Goal: Task Accomplishment & Management: Use online tool/utility

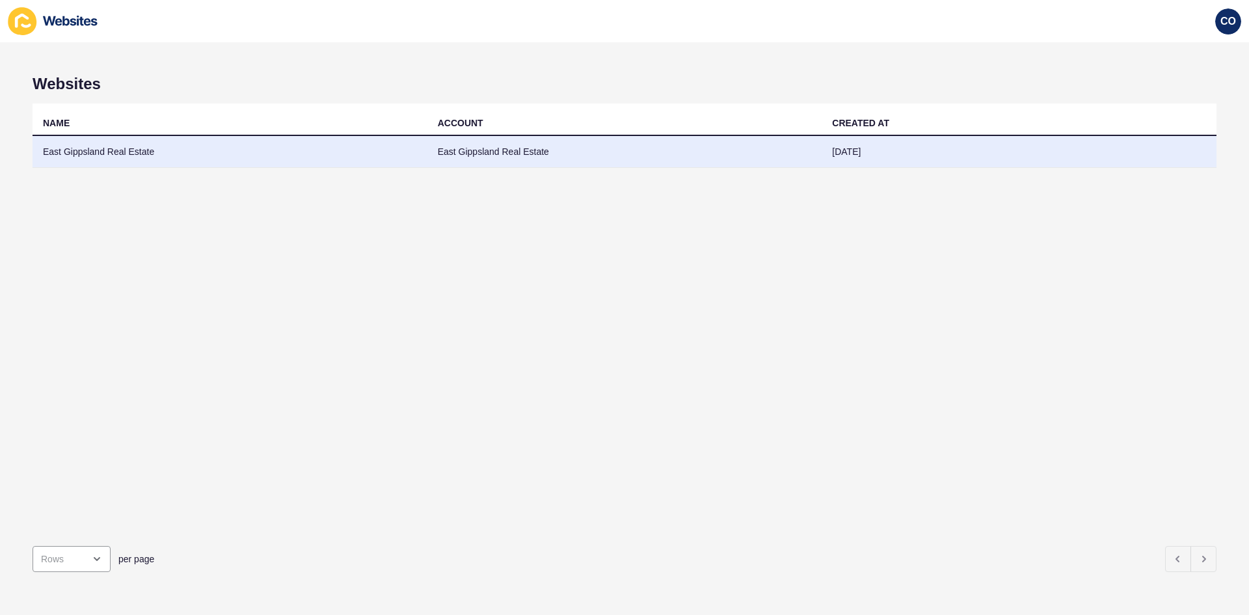
click at [126, 151] on td "East Gippsland Real Estate" at bounding box center [230, 152] width 395 height 32
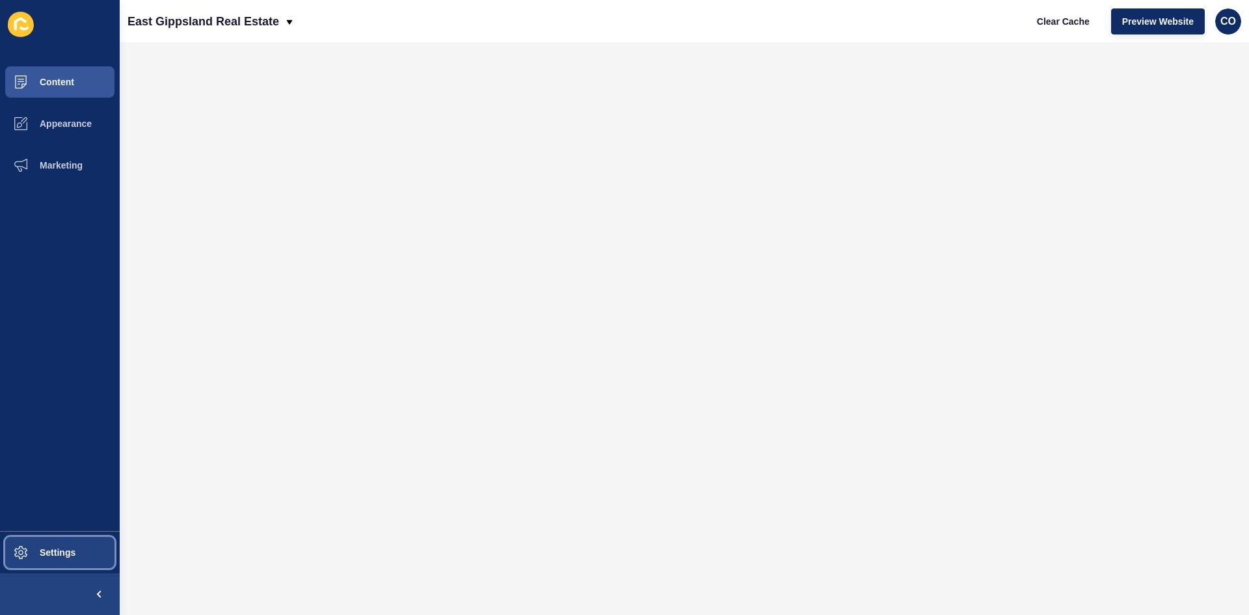
drag, startPoint x: 77, startPoint y: 557, endPoint x: 91, endPoint y: 557, distance: 13.7
click at [78, 473] on button "Settings" at bounding box center [60, 552] width 120 height 42
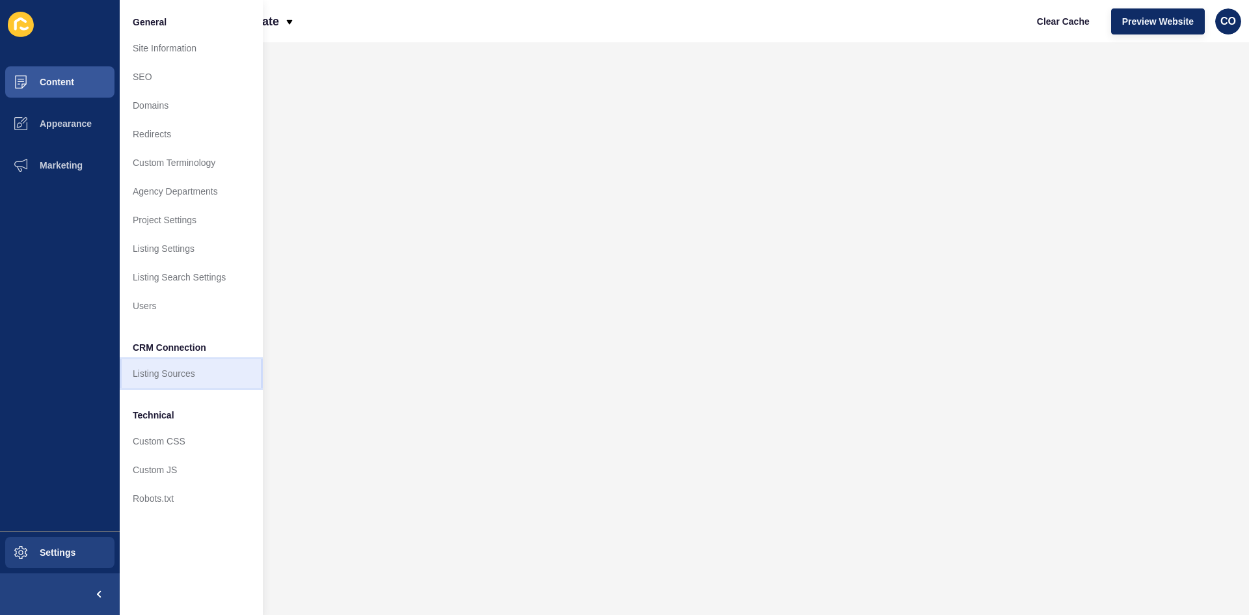
click at [184, 373] on link "Listing Sources" at bounding box center [191, 373] width 143 height 29
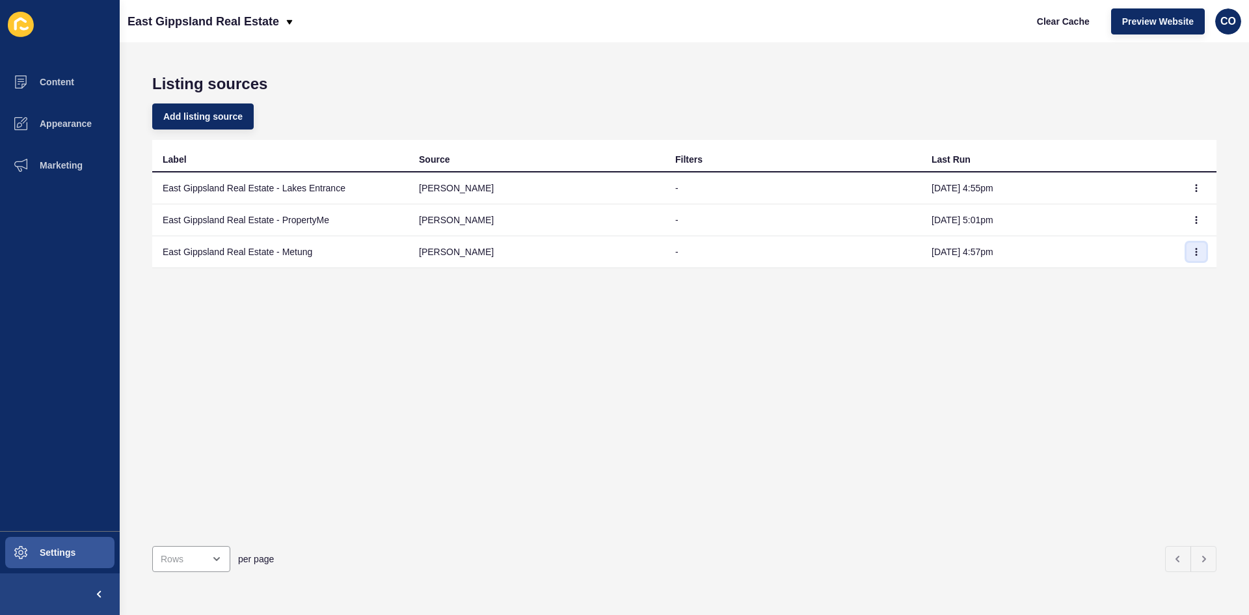
click at [998, 252] on icon "button" at bounding box center [1196, 251] width 1 height 7
click at [998, 277] on link "Sync now" at bounding box center [1150, 277] width 91 height 29
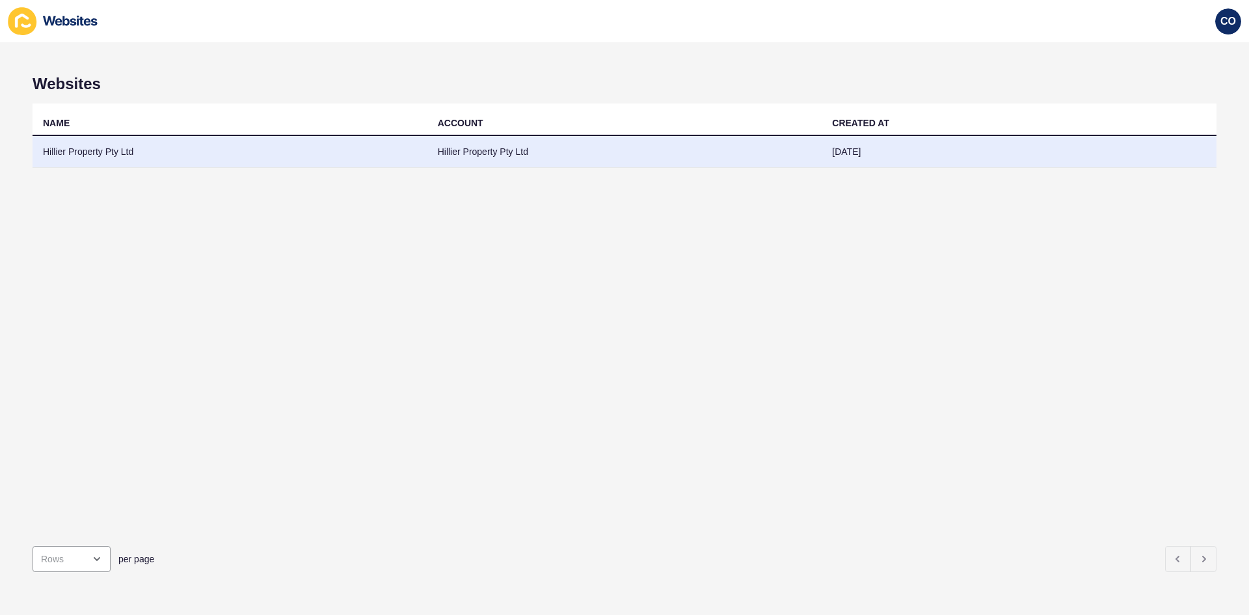
click at [94, 152] on td "Hillier Property Pty Ltd" at bounding box center [230, 152] width 395 height 32
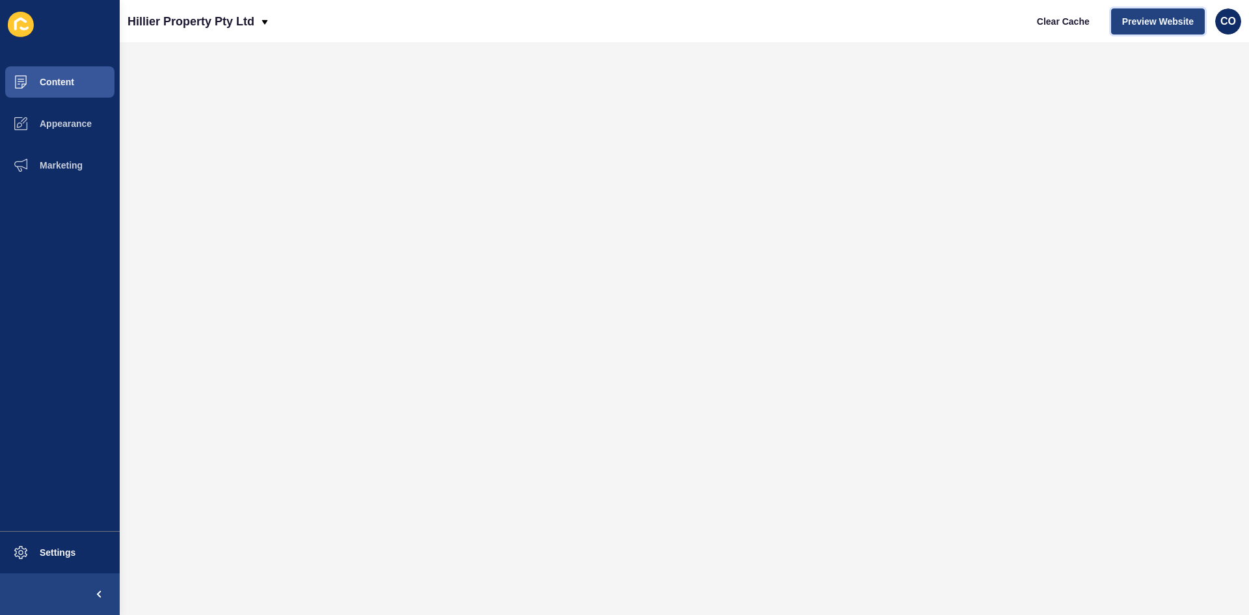
click at [998, 23] on span "Preview Website" at bounding box center [1158, 21] width 72 height 13
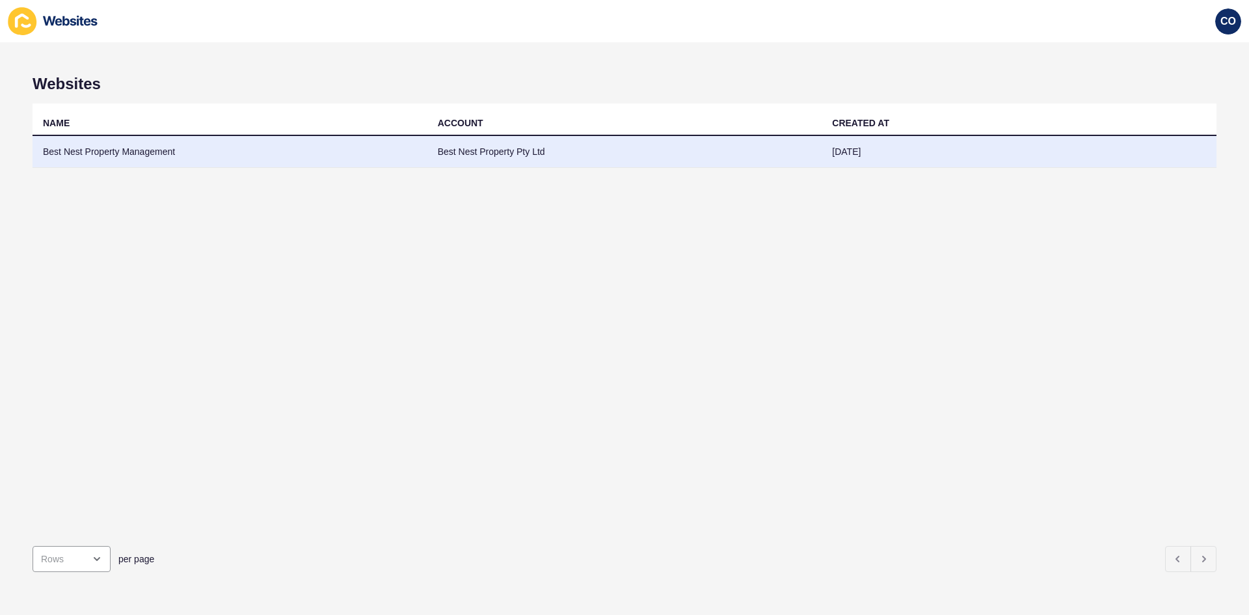
click at [137, 152] on td "Best Nest Property Management" at bounding box center [230, 152] width 395 height 32
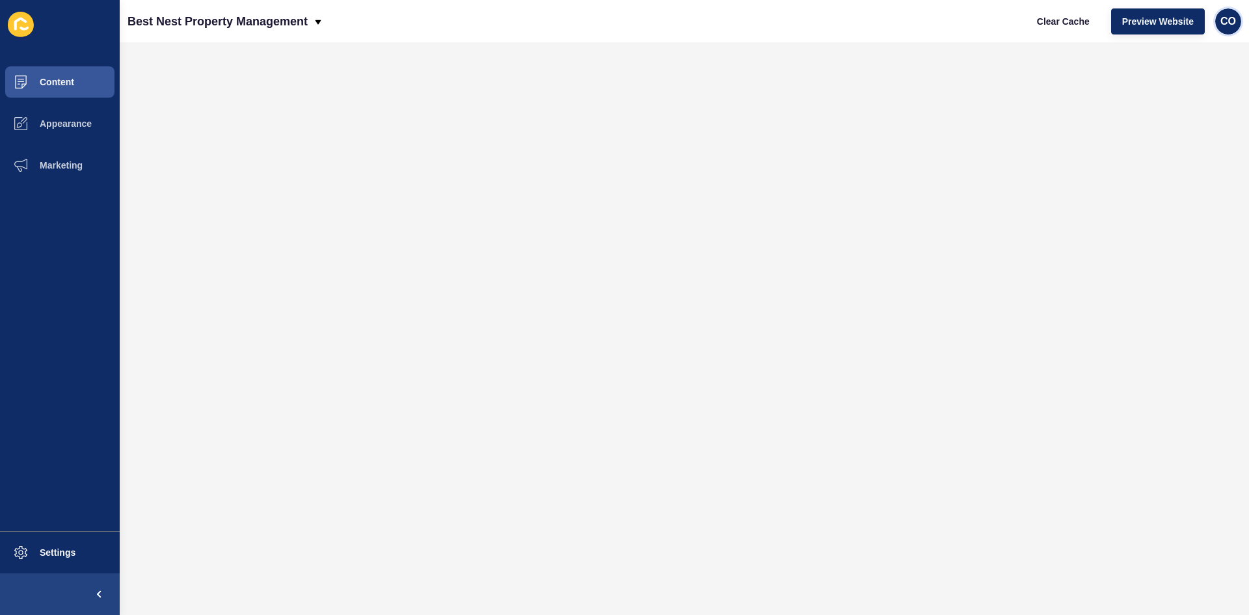
click at [1236, 25] on div "CO" at bounding box center [1228, 21] width 26 height 26
click at [1186, 107] on link "Logout" at bounding box center [1197, 108] width 96 height 29
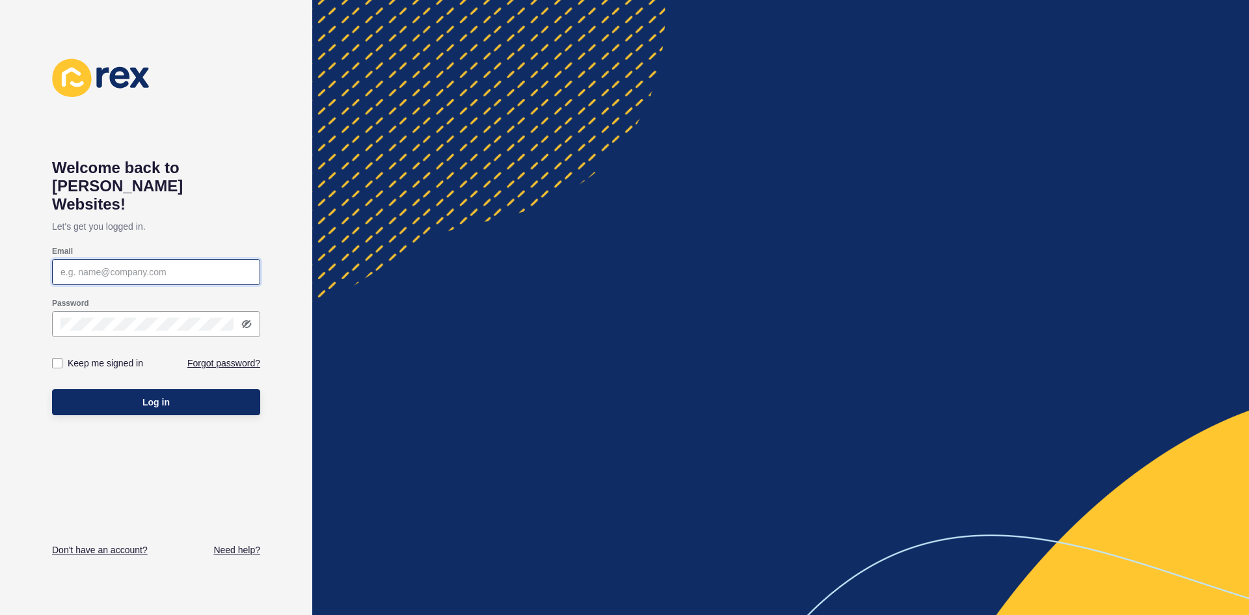
type input "[EMAIL_ADDRESS][PERSON_NAME][DOMAIN_NAME]"
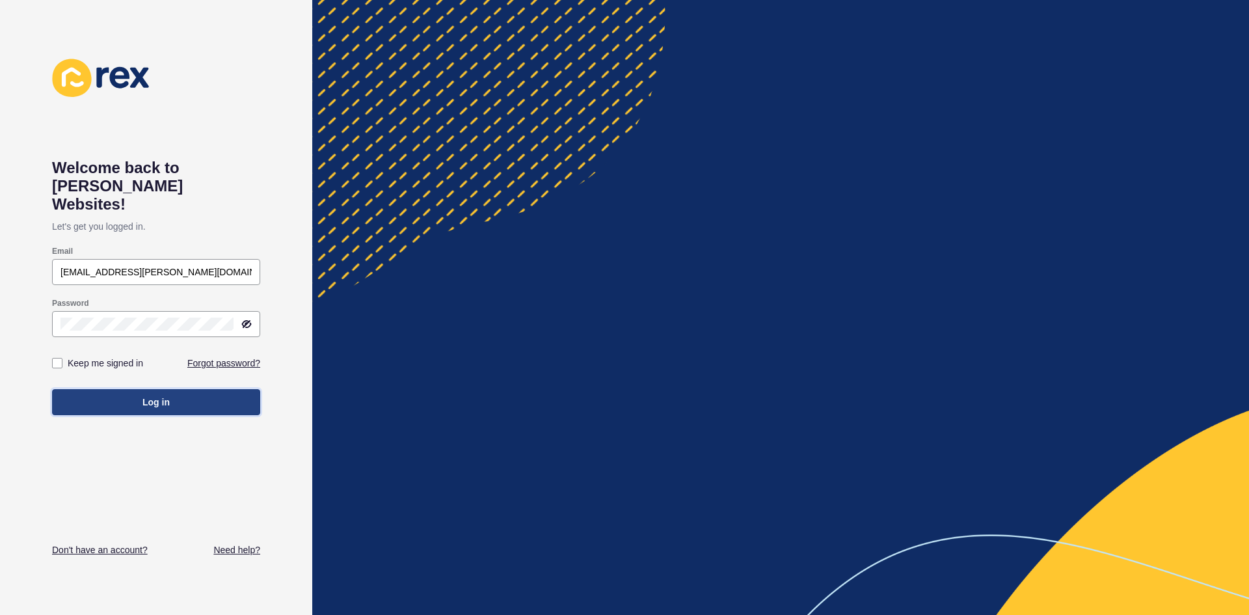
click at [164, 395] on span "Log in" at bounding box center [155, 401] width 27 height 13
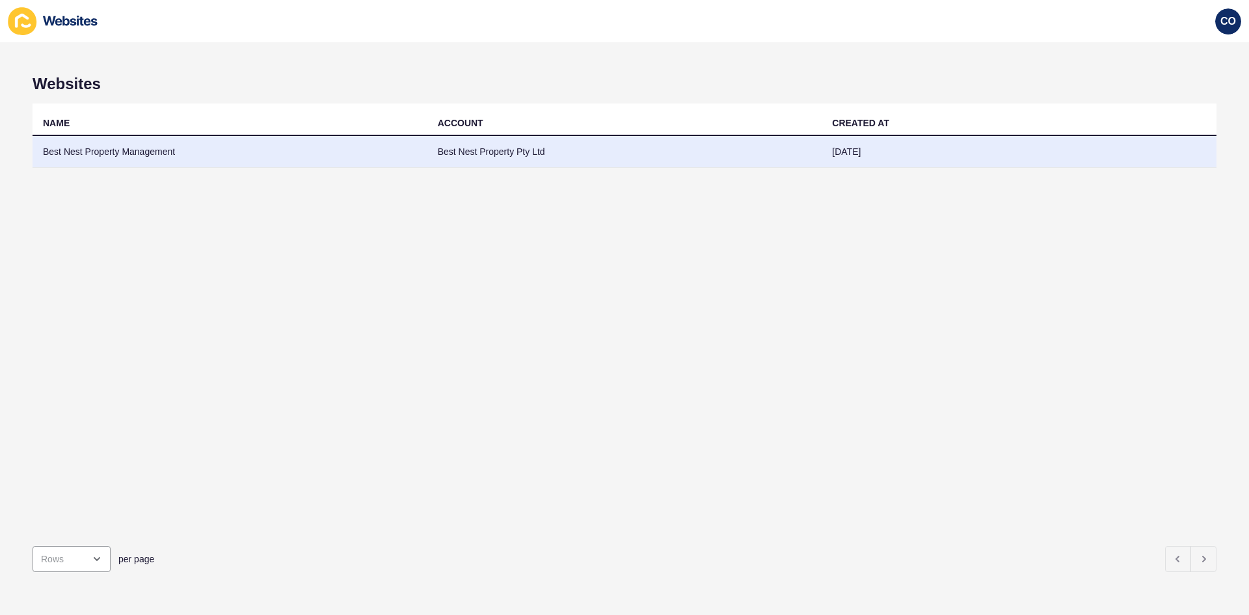
click at [133, 151] on td "Best Nest Property Management" at bounding box center [230, 152] width 395 height 32
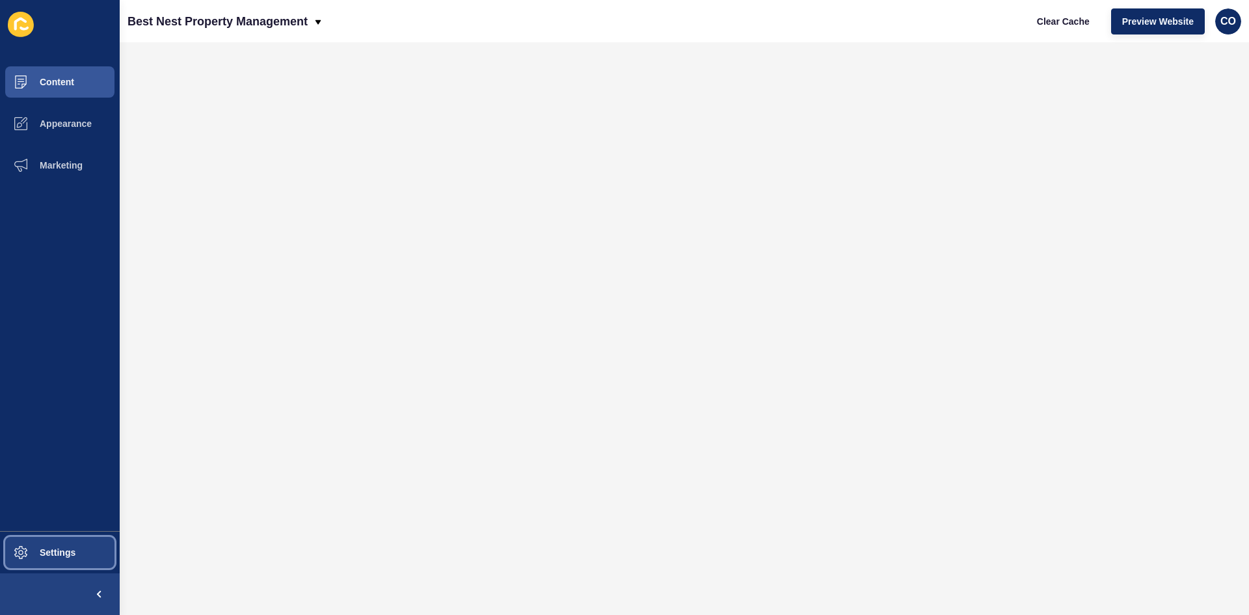
click at [72, 553] on span "Settings" at bounding box center [36, 552] width 77 height 10
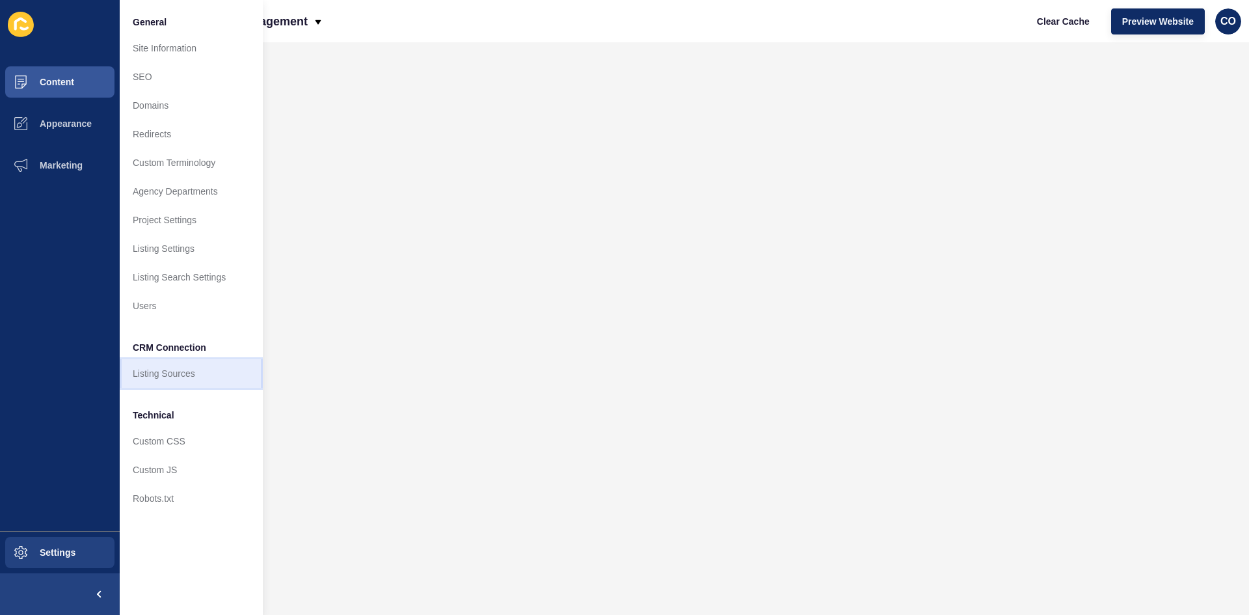
click at [189, 375] on link "Listing Sources" at bounding box center [191, 373] width 143 height 29
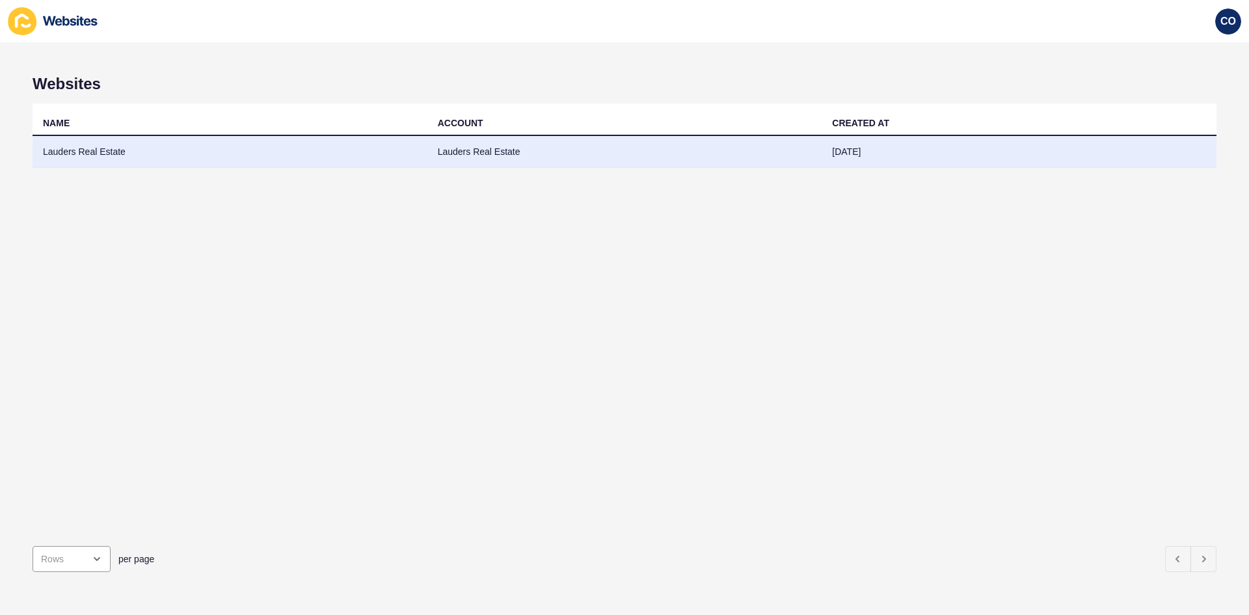
click at [118, 152] on td "Lauders Real Estate" at bounding box center [230, 152] width 395 height 32
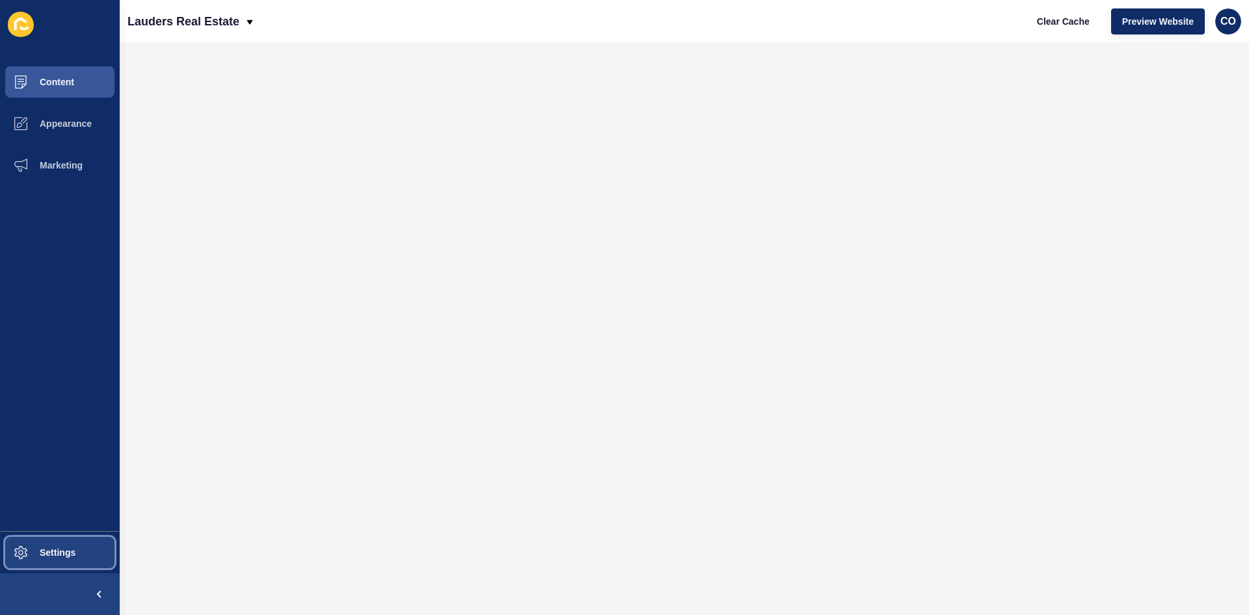
click at [69, 474] on button "Settings" at bounding box center [60, 552] width 120 height 42
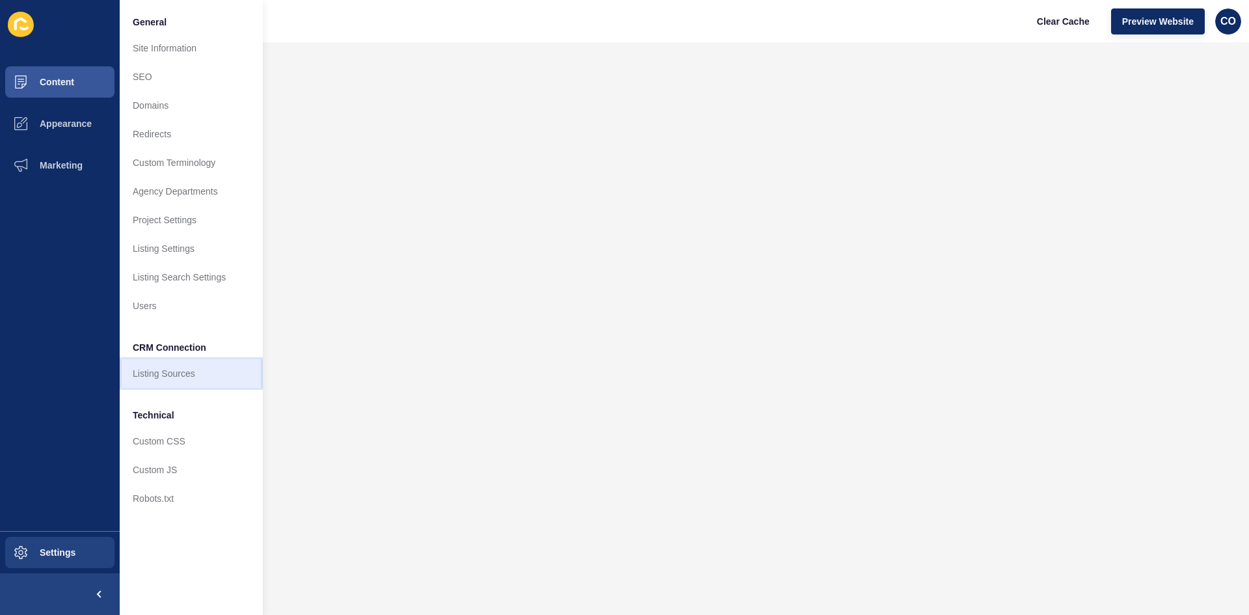
click at [168, 374] on link "Listing Sources" at bounding box center [191, 373] width 143 height 29
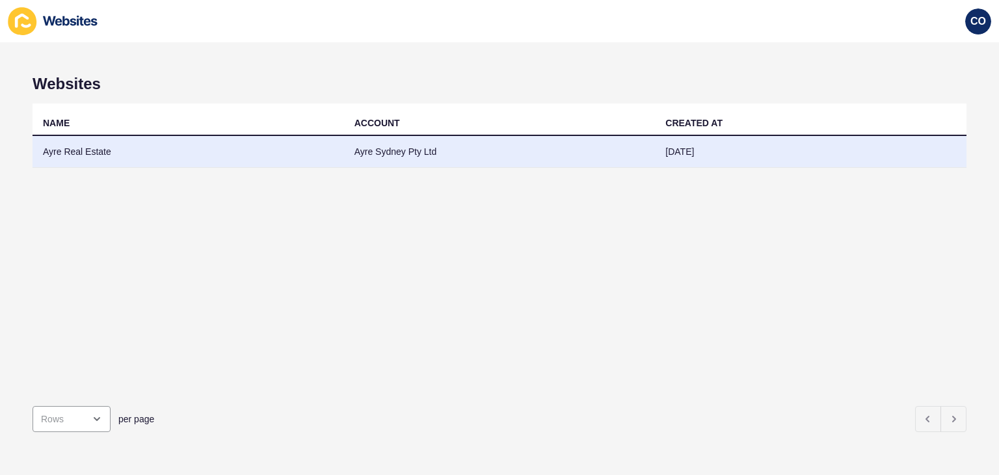
click at [105, 152] on td "Ayre Real Estate" at bounding box center [189, 152] width 312 height 32
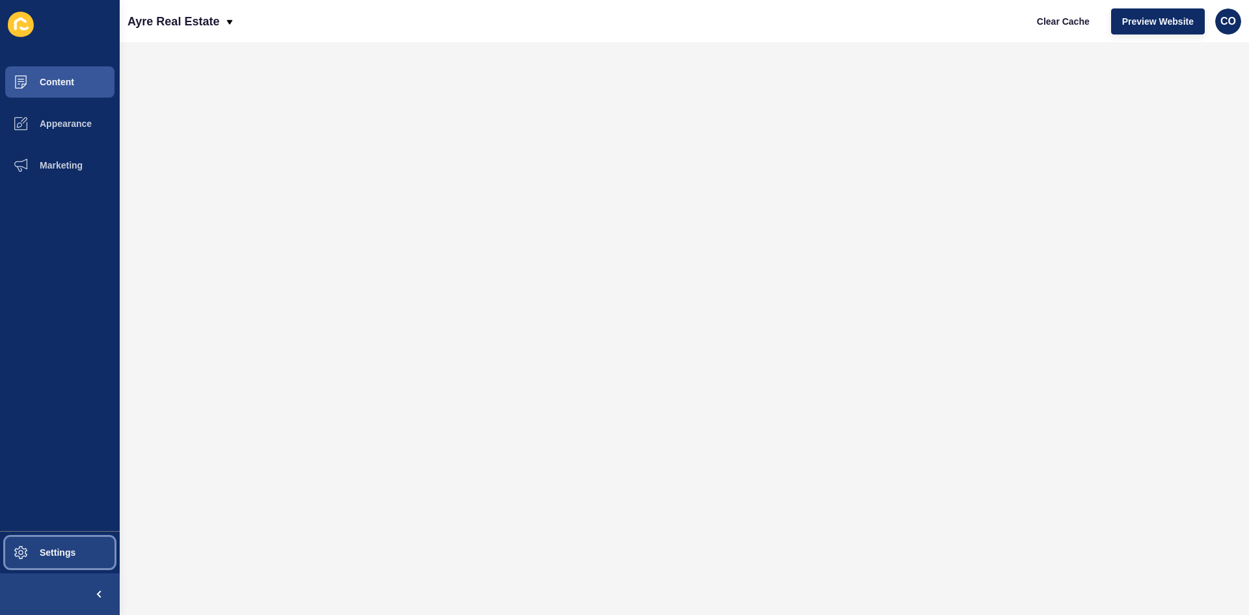
click at [75, 474] on button "Settings" at bounding box center [60, 552] width 120 height 42
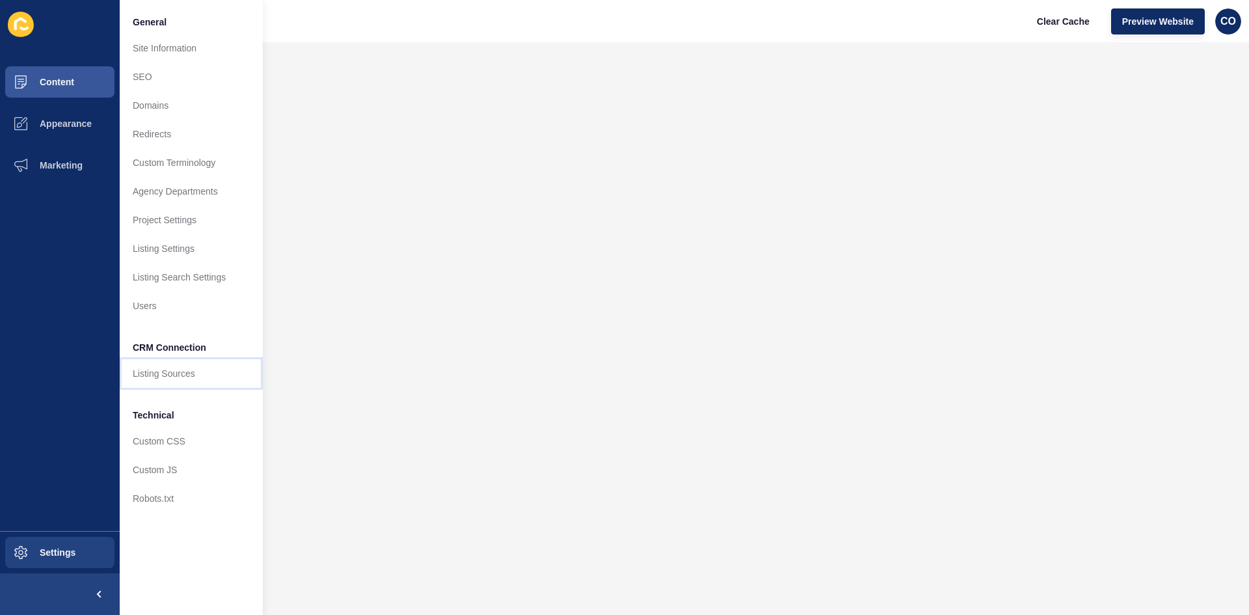
click at [185, 372] on link "Listing Sources" at bounding box center [191, 373] width 143 height 29
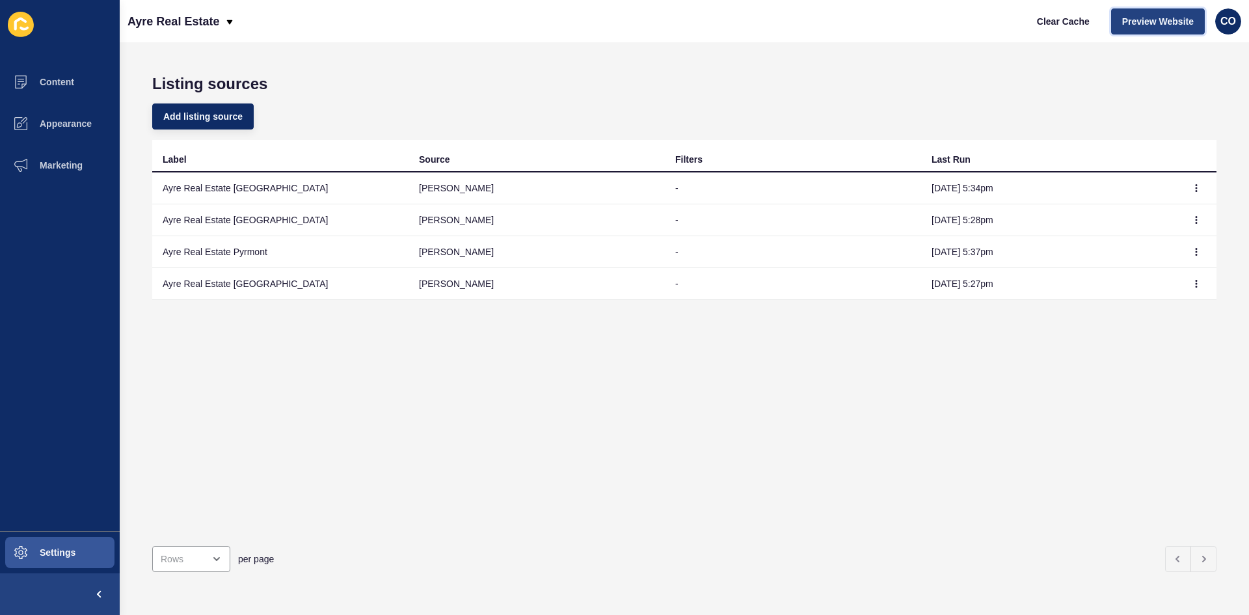
click at [998, 23] on span "Preview Website" at bounding box center [1158, 21] width 72 height 13
